Goal: Information Seeking & Learning: Learn about a topic

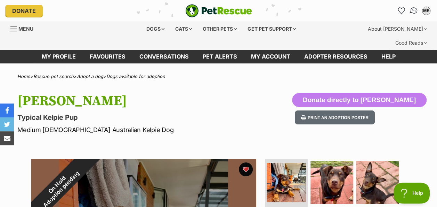
click at [415, 8] on img "Conversations" at bounding box center [414, 10] width 9 height 9
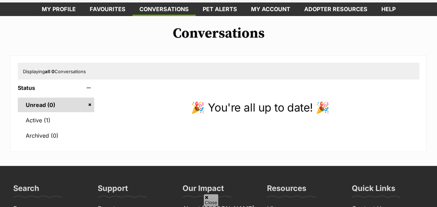
click at [44, 97] on link "Unread (0)" at bounding box center [56, 104] width 77 height 15
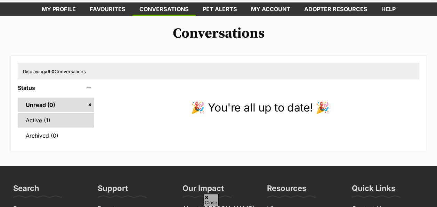
click at [45, 113] on link "Active (1)" at bounding box center [56, 120] width 77 height 15
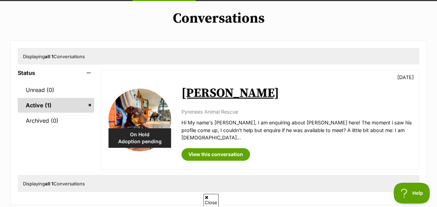
scroll to position [96, 0]
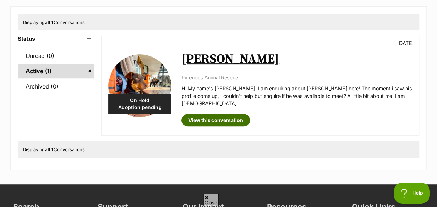
click at [223, 114] on link "View this conversation" at bounding box center [216, 120] width 69 height 13
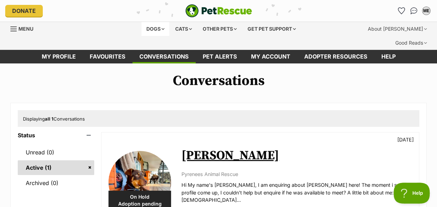
click at [157, 33] on div "Dogs" at bounding box center [156, 29] width 28 height 14
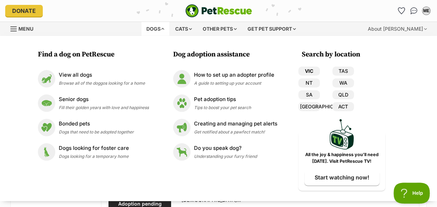
click at [306, 72] on link "VIC" at bounding box center [310, 70] width 22 height 9
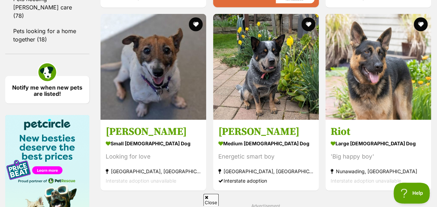
scroll to position [1031, 0]
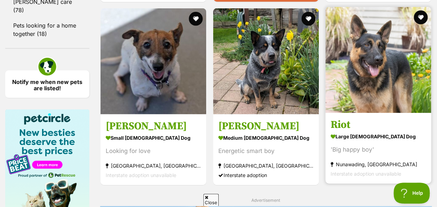
click at [379, 64] on img at bounding box center [379, 60] width 106 height 106
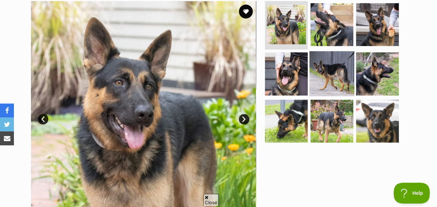
click at [340, 58] on img at bounding box center [332, 73] width 45 height 45
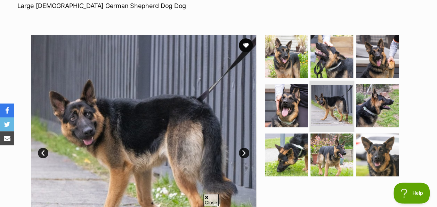
scroll to position [119, 0]
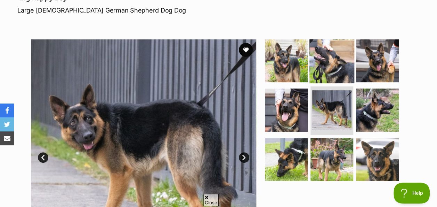
click at [329, 47] on img at bounding box center [332, 60] width 45 height 45
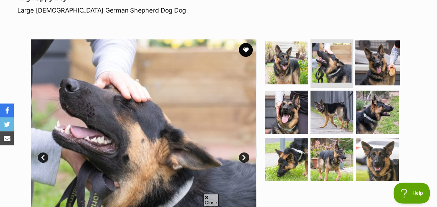
click at [374, 47] on img at bounding box center [377, 62] width 45 height 45
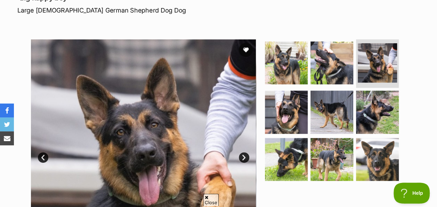
scroll to position [194, 0]
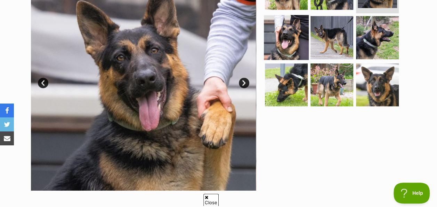
click at [299, 21] on img at bounding box center [286, 37] width 45 height 45
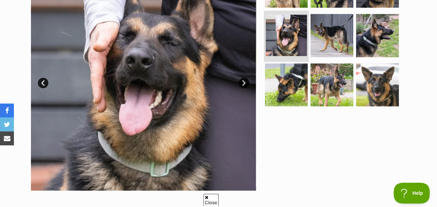
click at [299, 21] on img at bounding box center [286, 35] width 41 height 41
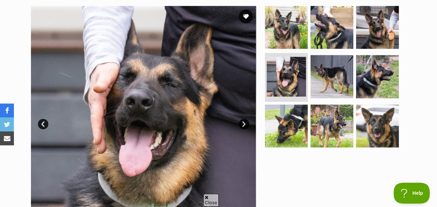
scroll to position [150, 0]
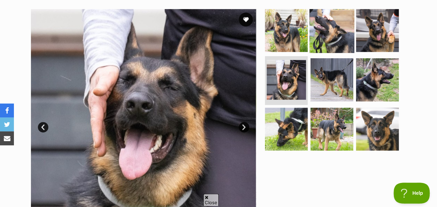
click at [343, 20] on img at bounding box center [332, 30] width 45 height 45
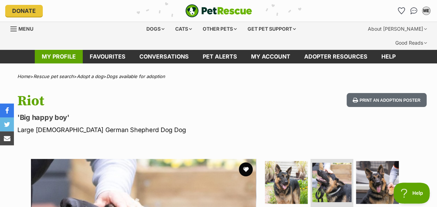
scroll to position [0, 0]
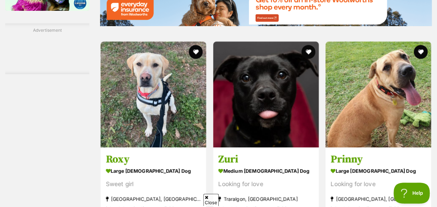
scroll to position [1443, 0]
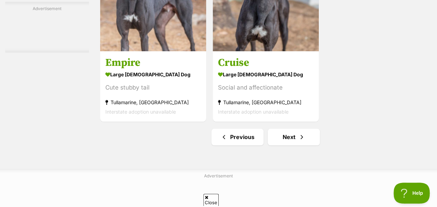
scroll to position [1611, 0]
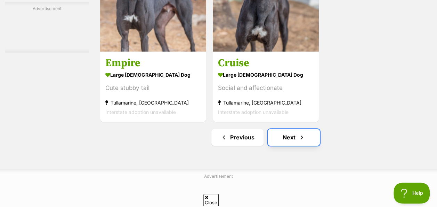
click at [291, 129] on link "Next" at bounding box center [294, 137] width 52 height 17
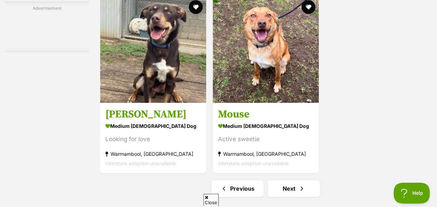
scroll to position [1722, 0]
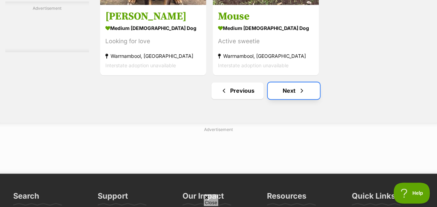
click at [295, 82] on link "Next" at bounding box center [294, 90] width 52 height 17
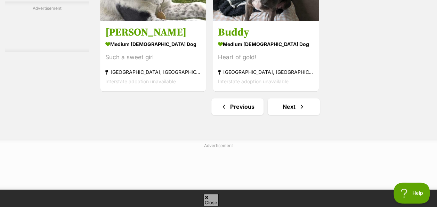
scroll to position [1641, 0]
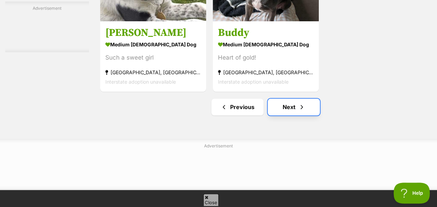
click at [282, 98] on link "Next" at bounding box center [294, 106] width 52 height 17
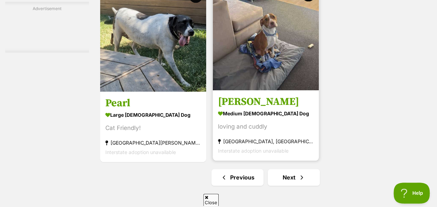
scroll to position [1580, 0]
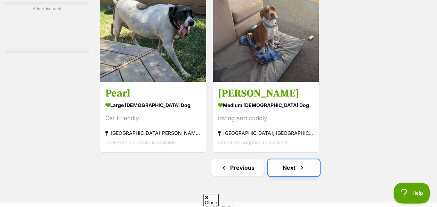
click at [290, 159] on link "Next" at bounding box center [294, 167] width 52 height 17
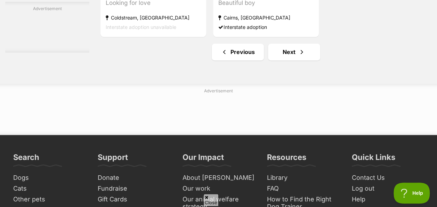
scroll to position [1807, 0]
